Goal: Task Accomplishment & Management: Manage account settings

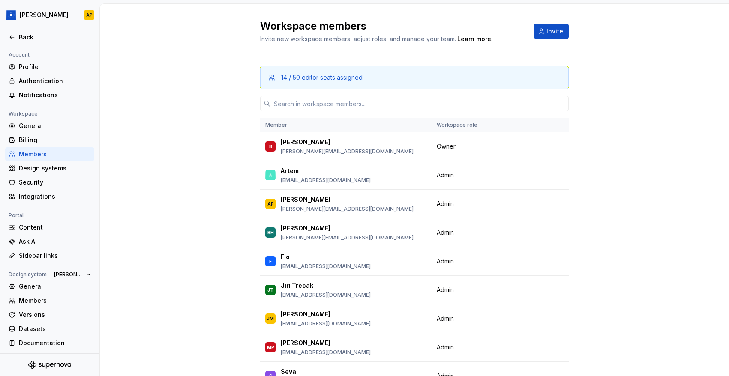
click at [30, 36] on div "Back" at bounding box center [55, 37] width 72 height 9
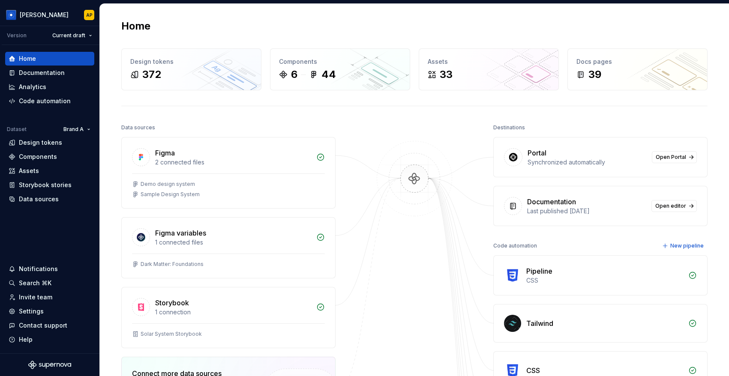
click at [564, 155] on div "Portal" at bounding box center [586, 153] width 119 height 10
click at [667, 157] on span "Open Portal" at bounding box center [670, 157] width 30 height 7
click at [23, 312] on div "Settings" at bounding box center [31, 311] width 25 height 9
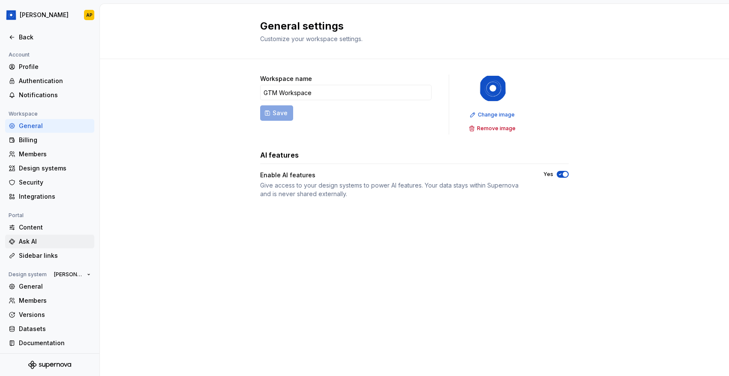
click at [32, 237] on div "Ask AI" at bounding box center [49, 242] width 89 height 14
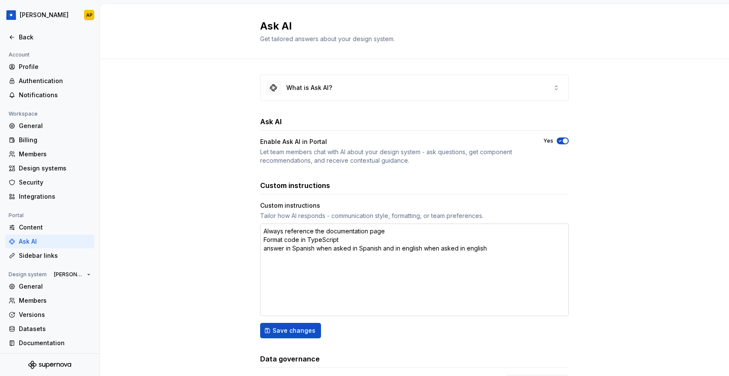
scroll to position [50, 0]
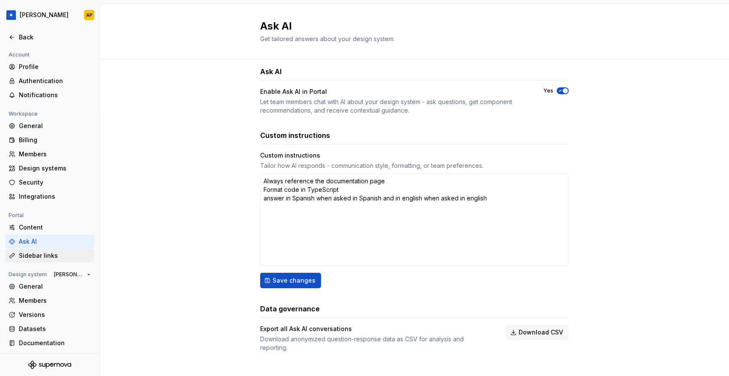
click at [32, 255] on div "Sidebar links" at bounding box center [55, 255] width 72 height 9
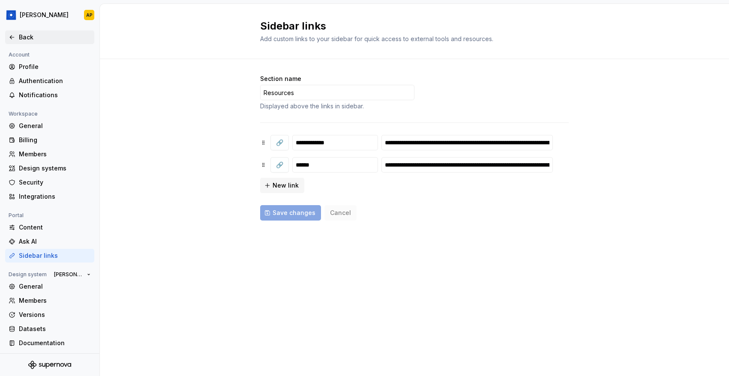
click at [19, 39] on div "Back" at bounding box center [55, 37] width 72 height 9
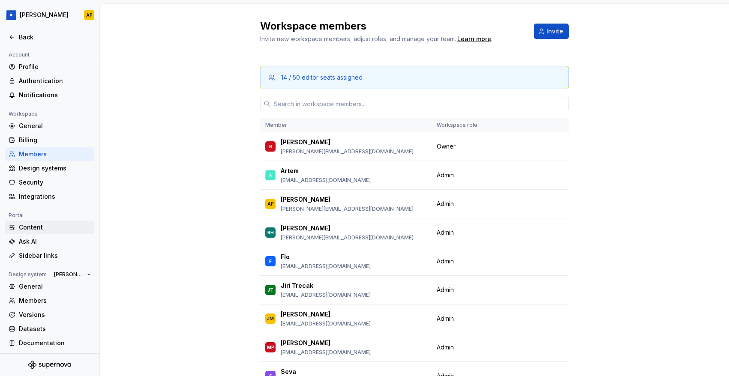
click at [25, 230] on div "Content" at bounding box center [55, 227] width 72 height 9
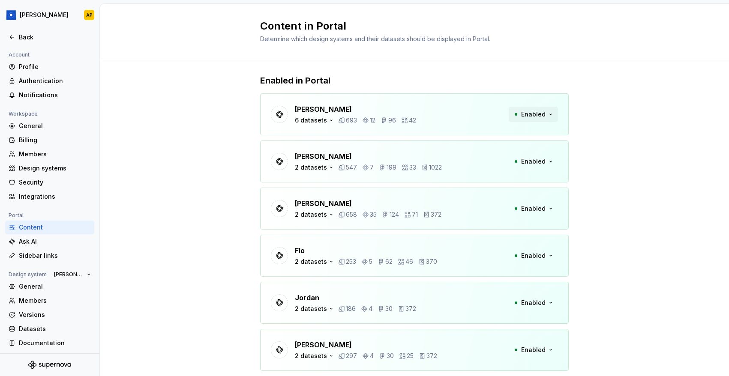
click at [542, 108] on button "Enabled" at bounding box center [532, 114] width 49 height 15
click at [325, 120] on div "6 datasets" at bounding box center [315, 120] width 40 height 9
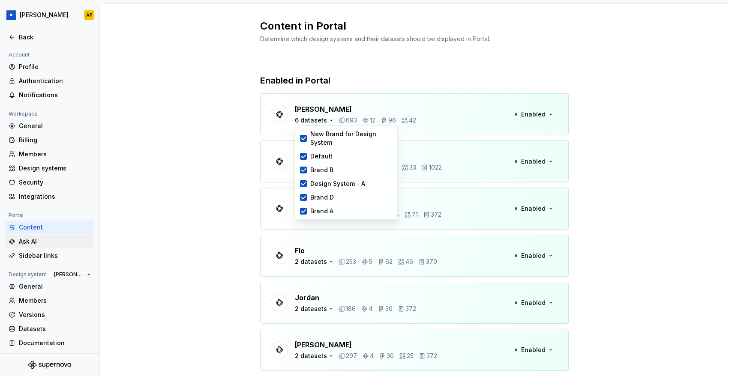
click at [27, 238] on div "Ask AI" at bounding box center [55, 241] width 72 height 9
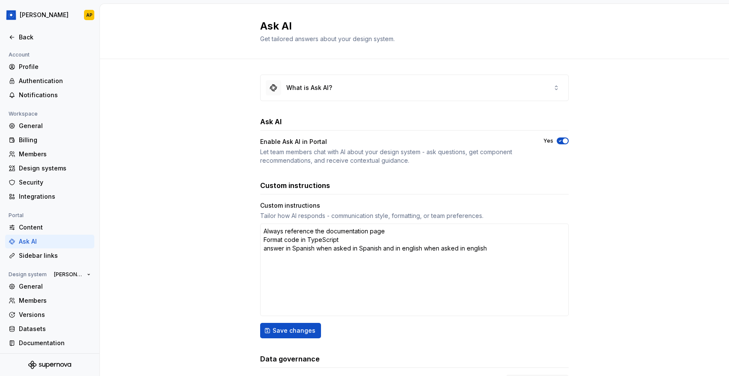
type textarea "*"
click at [24, 42] on div "Back" at bounding box center [49, 37] width 89 height 14
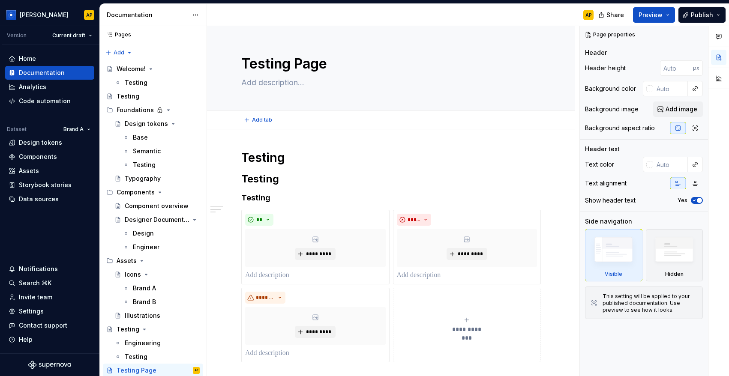
type textarea "*"
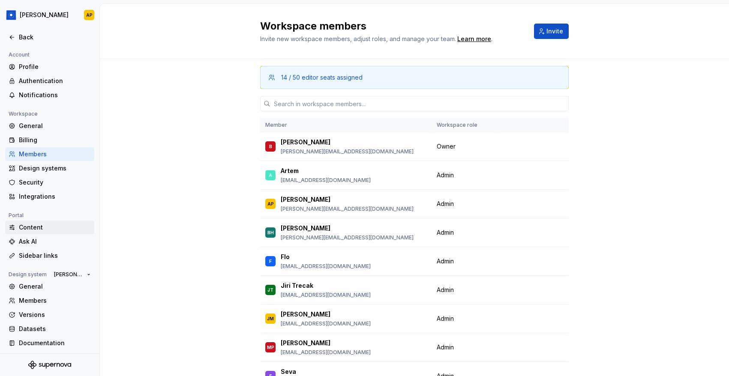
click at [29, 229] on div "Content" at bounding box center [55, 227] width 72 height 9
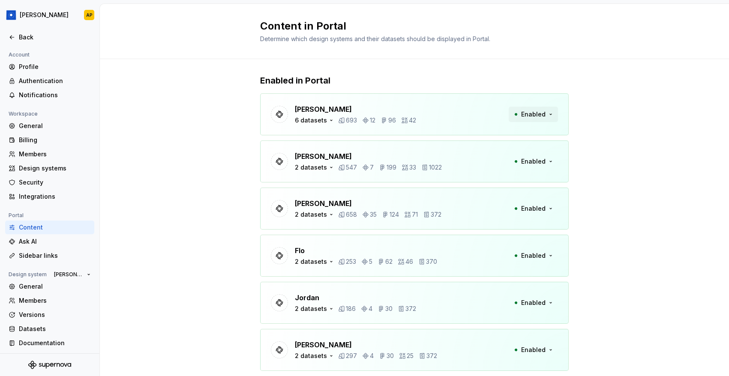
click at [542, 117] on span "Enabled" at bounding box center [533, 114] width 24 height 9
click at [323, 123] on div "6 datasets" at bounding box center [311, 120] width 32 height 9
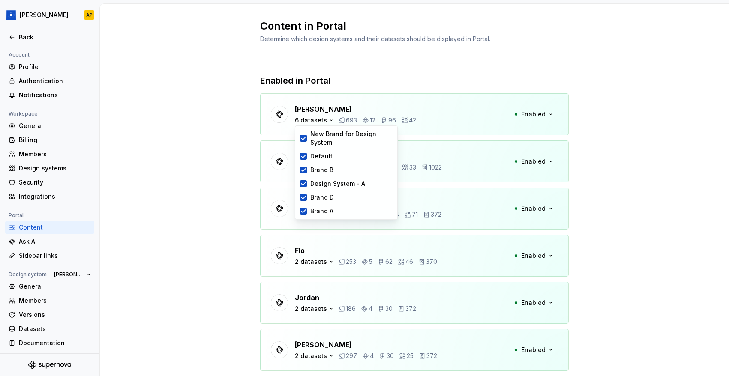
click at [440, 112] on div "[PERSON_NAME] 6 datasets 693 12 96 42 Enabled" at bounding box center [414, 114] width 308 height 42
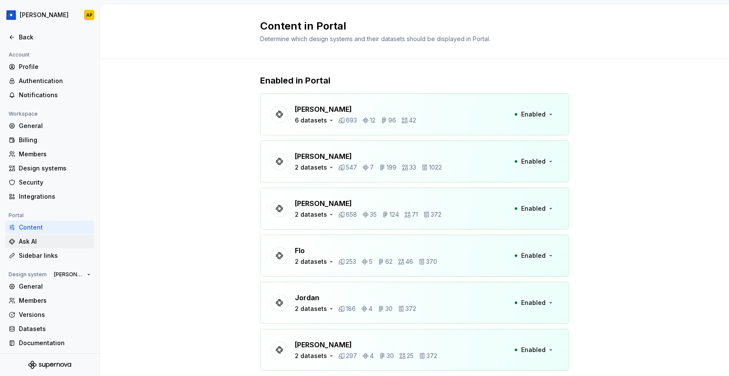
click at [40, 239] on div "Ask AI" at bounding box center [55, 241] width 72 height 9
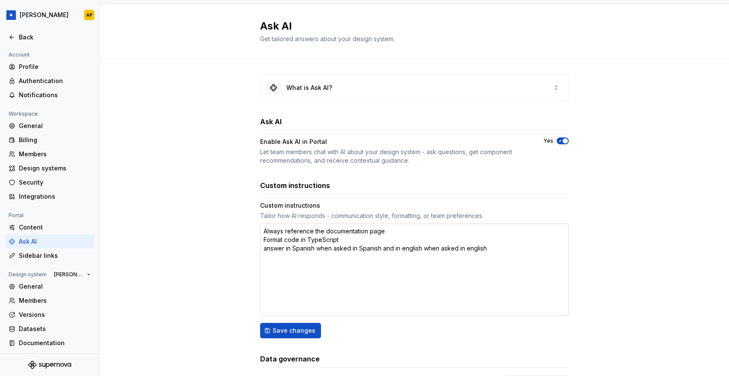
click at [356, 238] on textarea "Always reference the documentation page Format code in TypeScript answer in Spa…" at bounding box center [414, 270] width 308 height 93
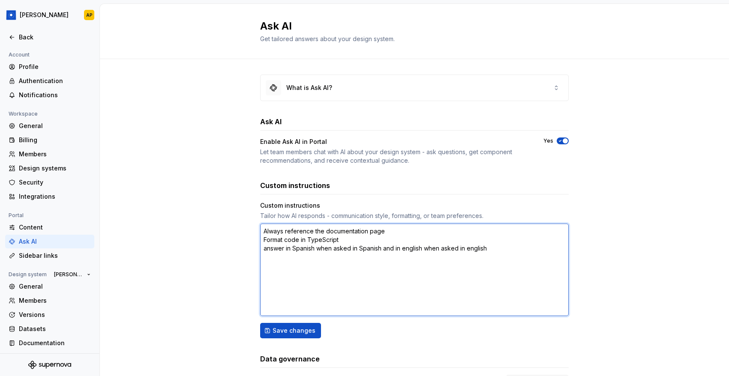
type textarea "*"
type textarea "Always reference the documentation page Format code in TypeScript answer in Spa…"
type textarea "*"
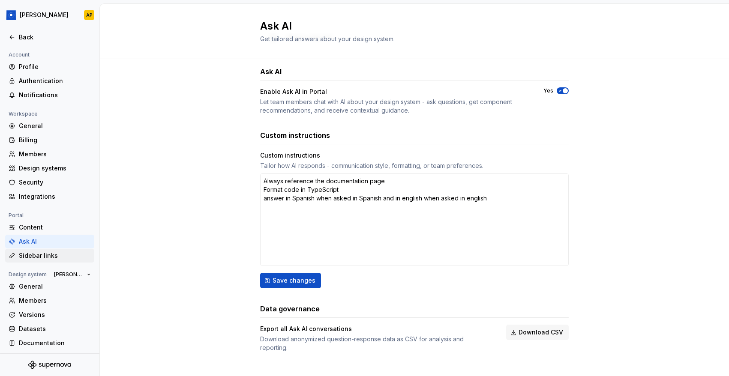
click at [36, 254] on div "Sidebar links" at bounding box center [55, 255] width 72 height 9
